Goal: Transaction & Acquisition: Subscribe to service/newsletter

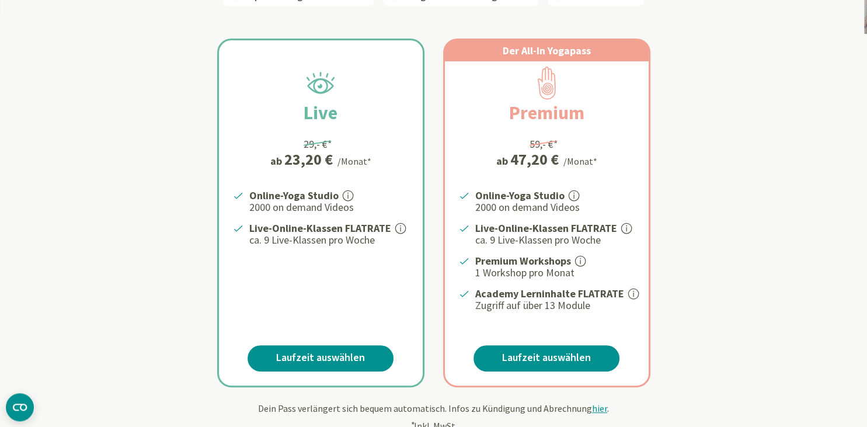
scroll to position [246, 0]
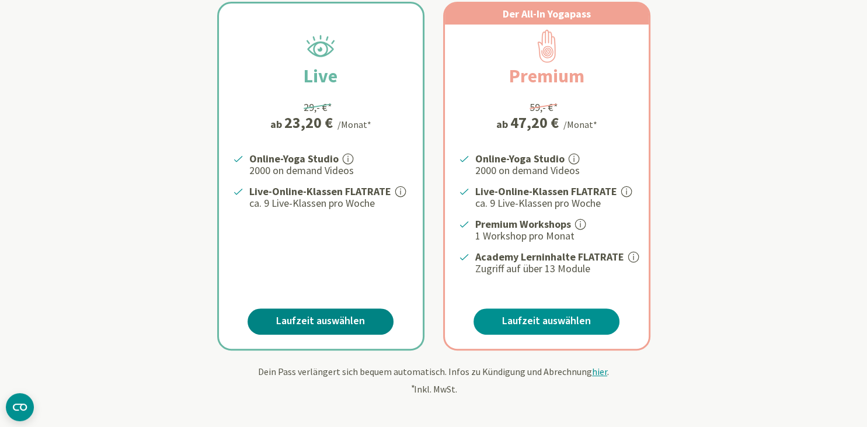
click at [314, 316] on link "Laufzeit auswählen" at bounding box center [321, 321] width 146 height 26
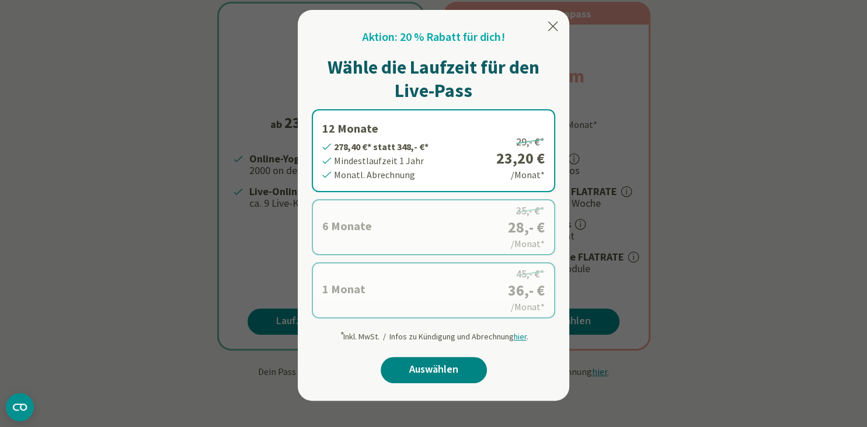
click at [438, 368] on link "Auswählen" at bounding box center [434, 370] width 106 height 26
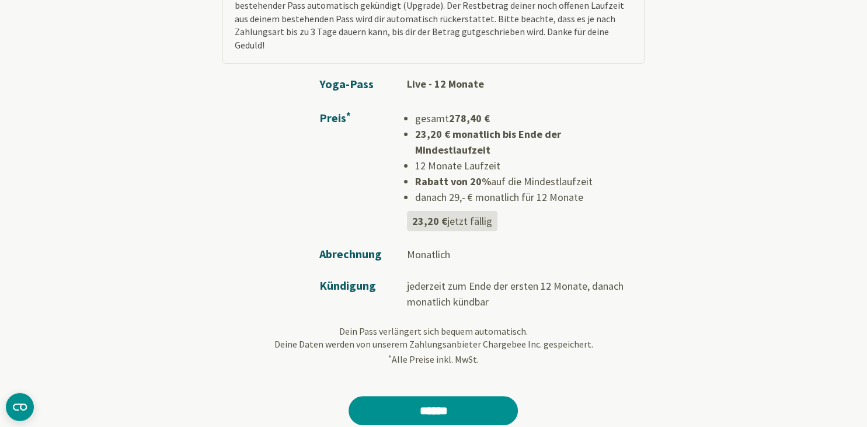
scroll to position [185, 0]
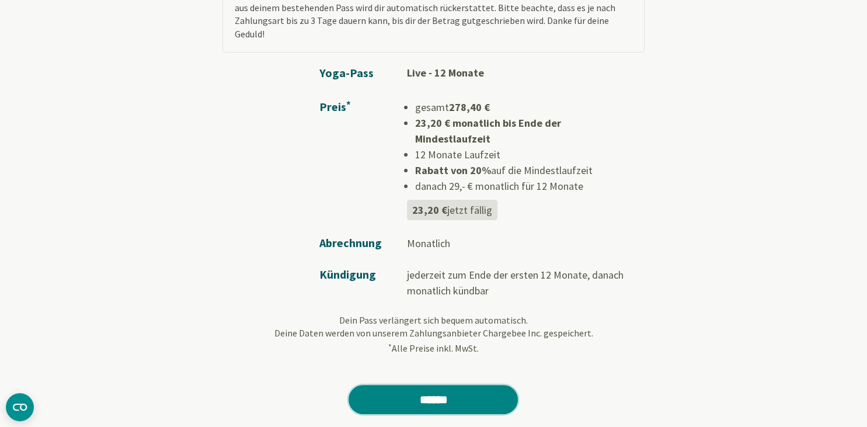
click at [446, 385] on input "******" at bounding box center [433, 399] width 169 height 29
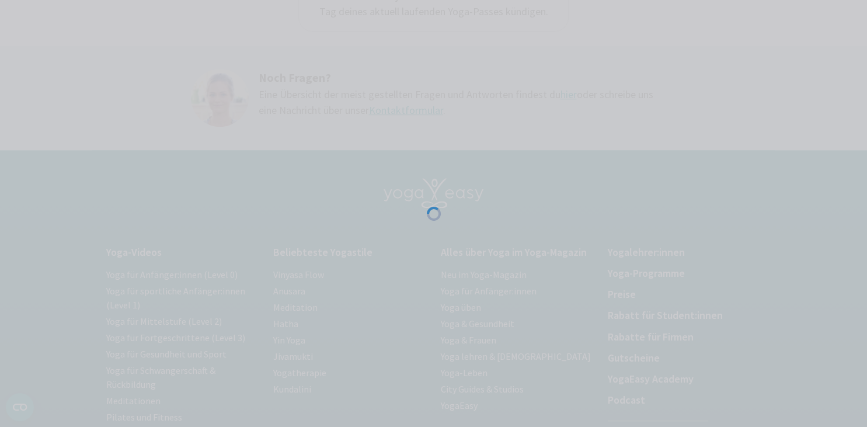
scroll to position [308, 0]
